Goal: Find contact information: Find contact information

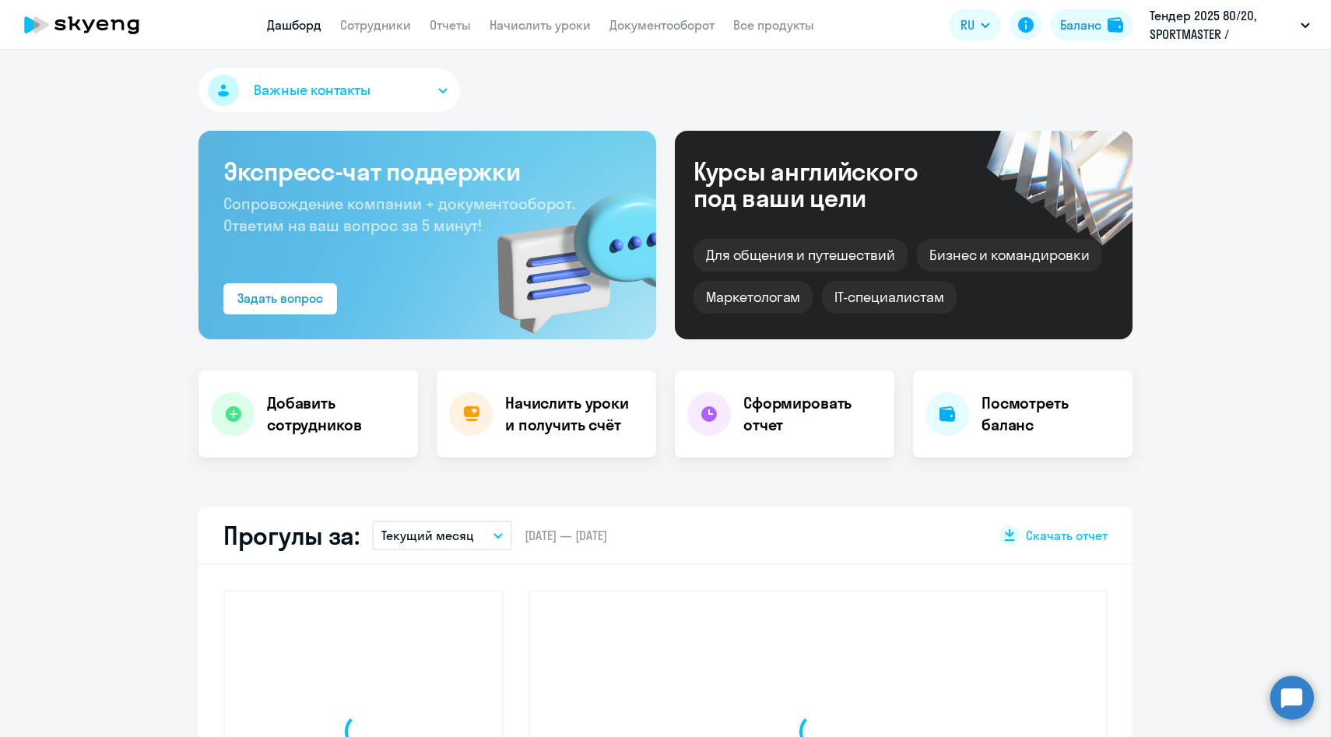
select select "30"
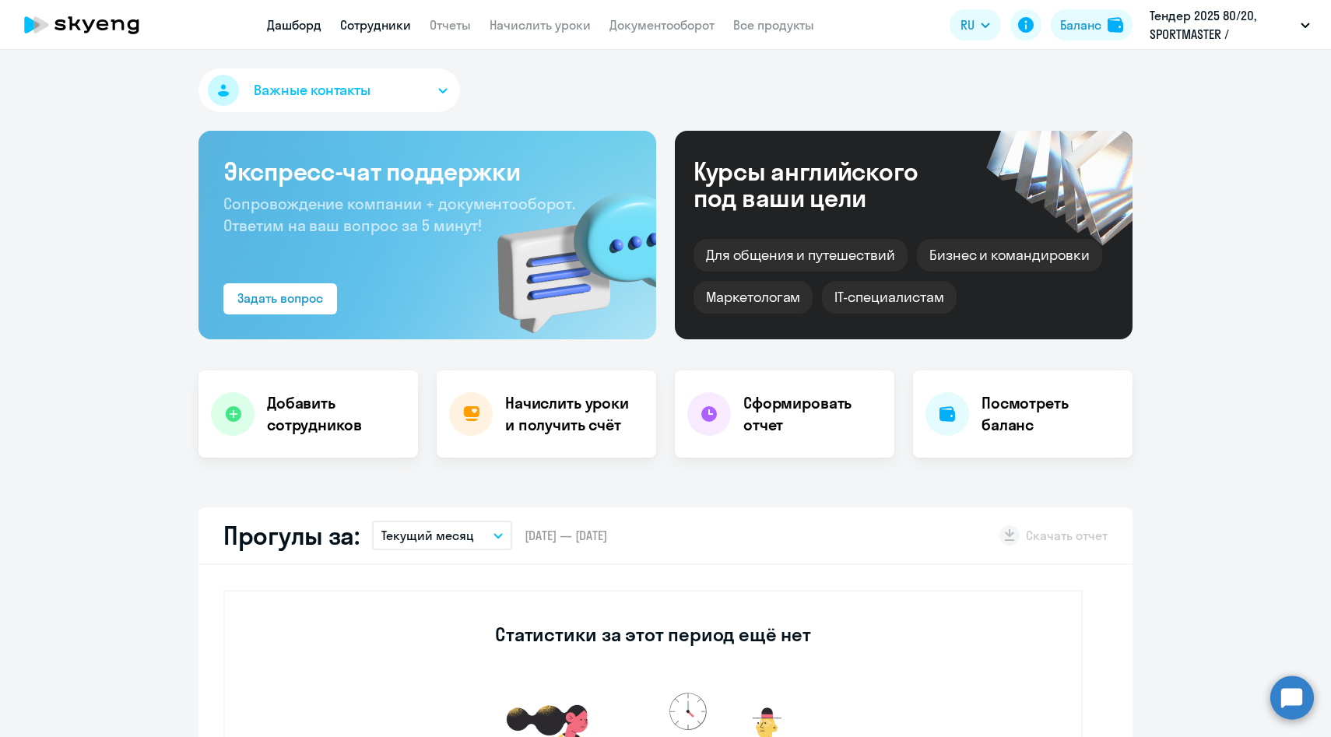
click at [380, 28] on link "Сотрудники" at bounding box center [375, 25] width 71 height 16
select select "30"
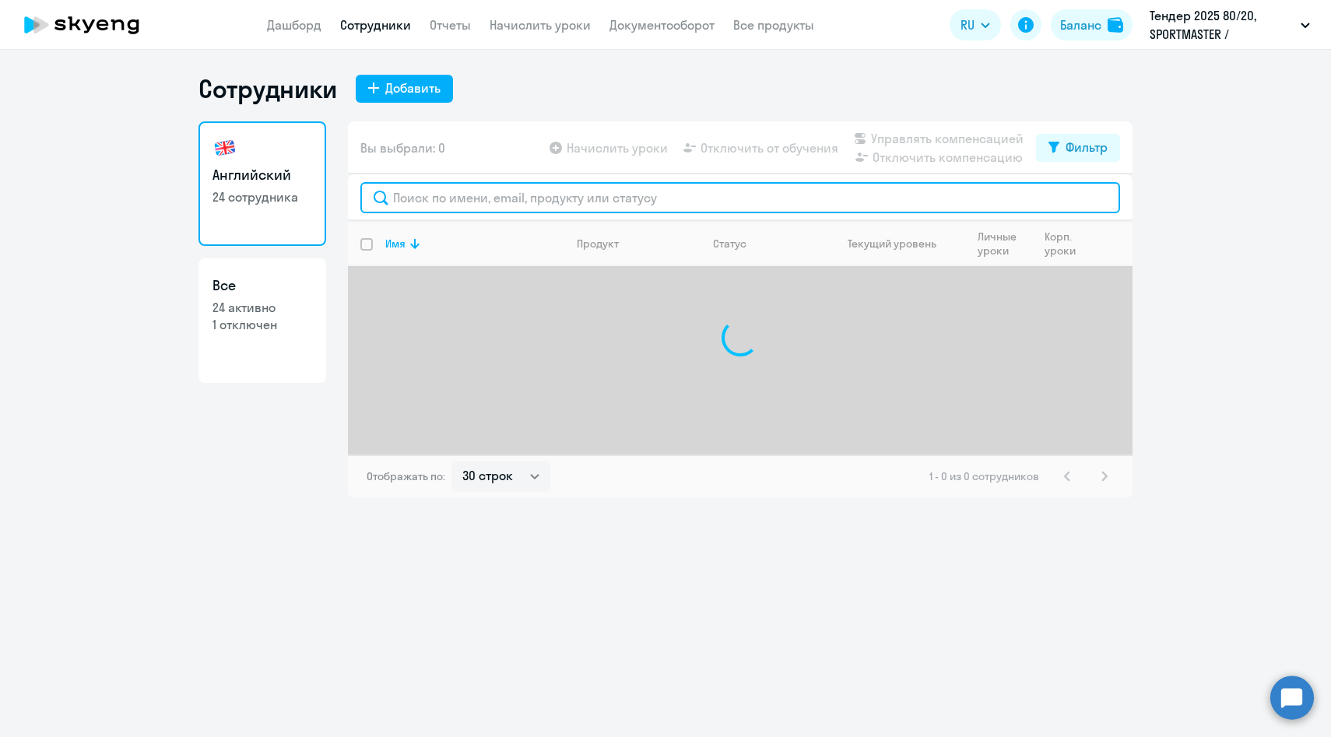
click at [432, 193] on input "text" at bounding box center [740, 197] width 760 height 31
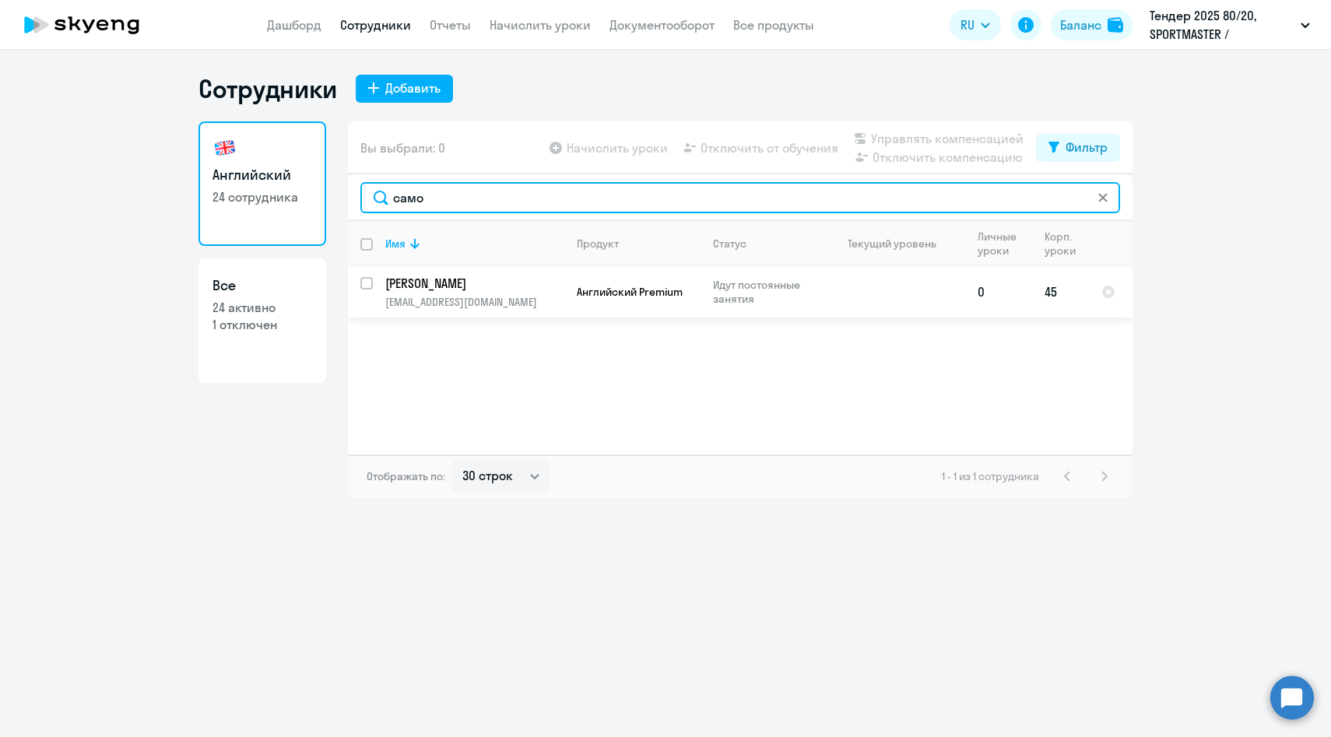
type input "само"
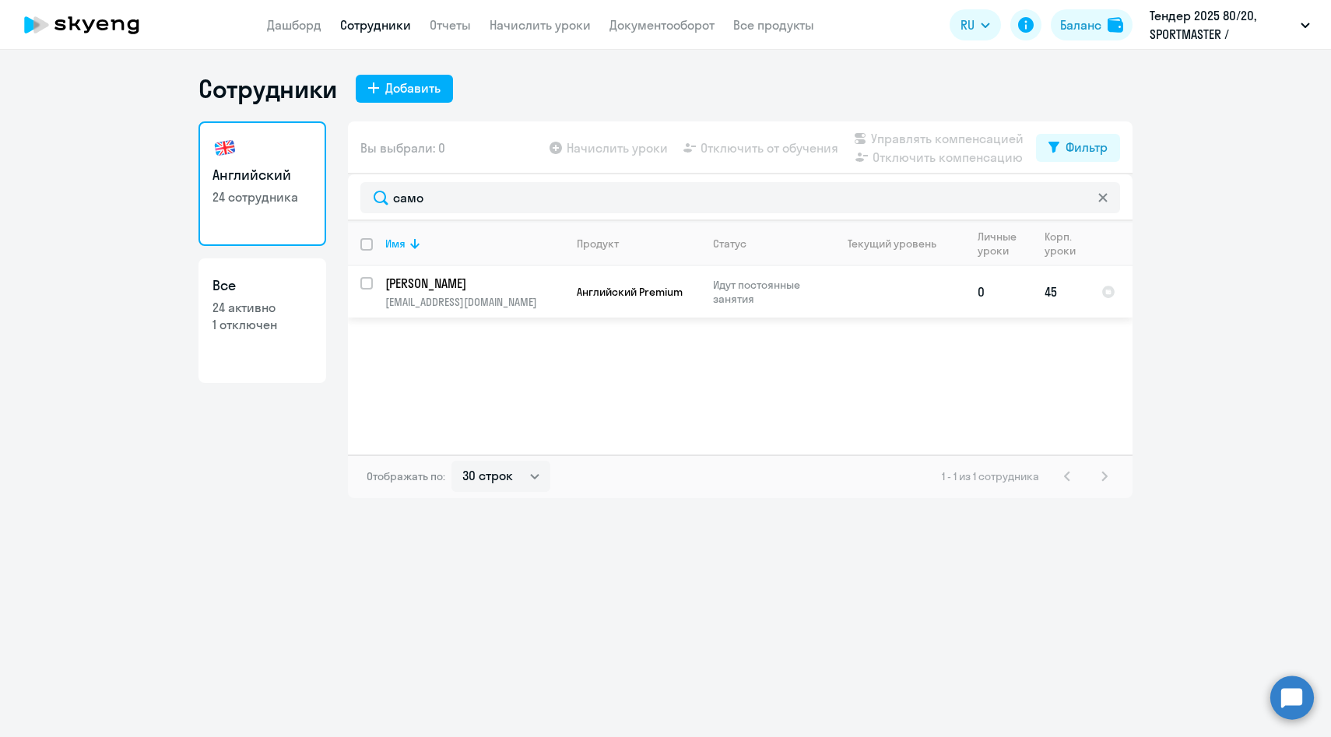
click at [473, 285] on p "[PERSON_NAME]" at bounding box center [473, 283] width 176 height 17
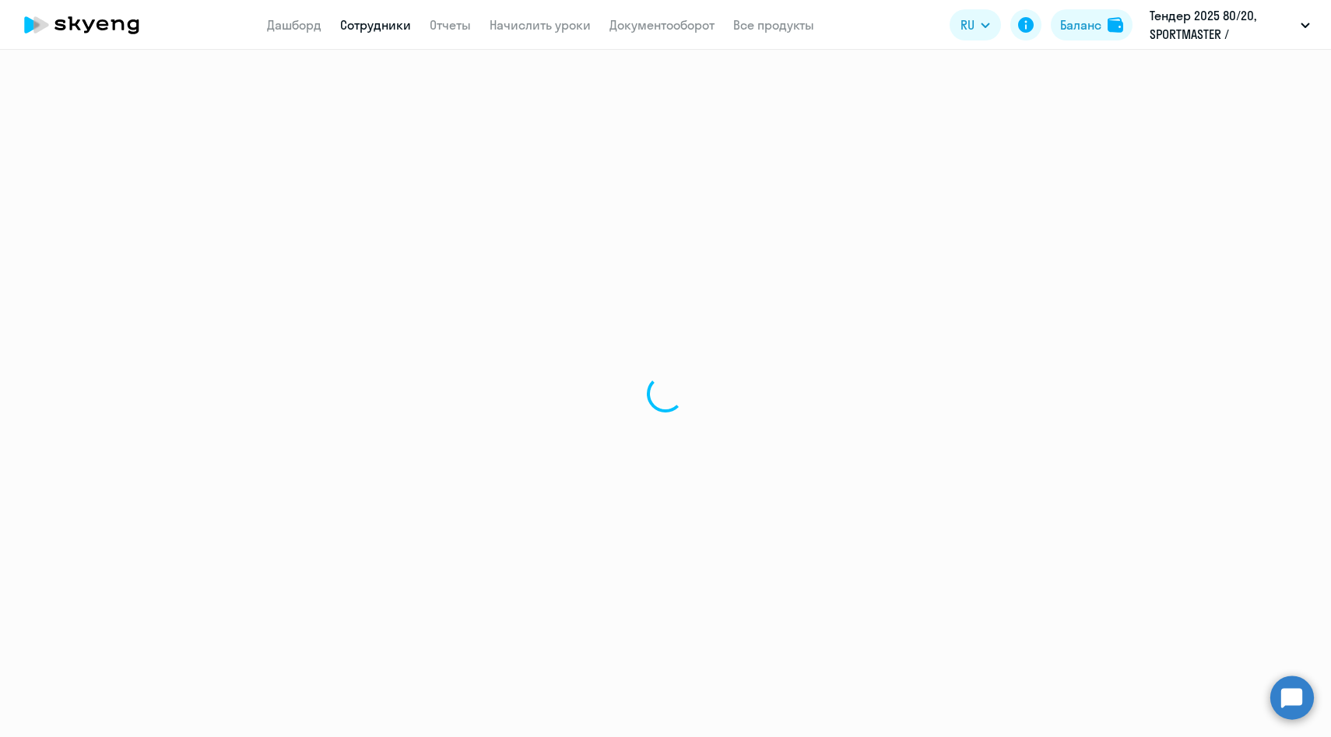
select select "english"
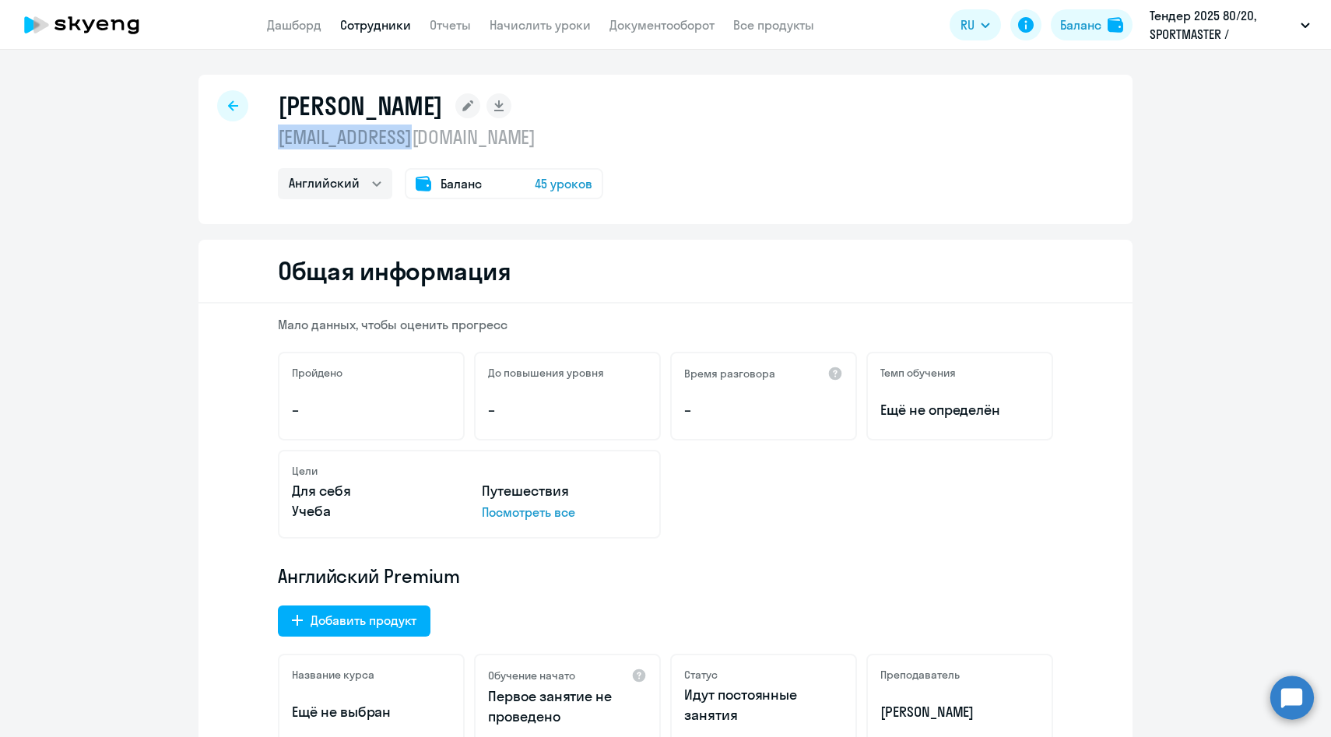
drag, startPoint x: 441, startPoint y: 146, endPoint x: 270, endPoint y: 145, distance: 171.3
click at [270, 145] on div "[PERSON_NAME] [EMAIL_ADDRESS][DOMAIN_NAME] Английский Баланс 45 уроков" at bounding box center [666, 149] width 934 height 149
copy p "[EMAIL_ADDRESS][DOMAIN_NAME]"
